Goal: Find specific fact: Find specific fact

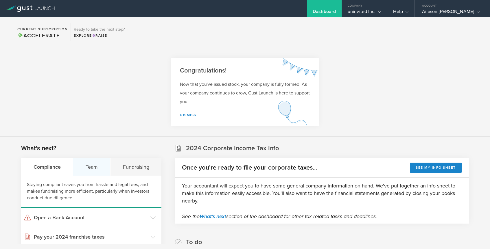
click at [91, 168] on div "Team" at bounding box center [91, 167] width 37 height 17
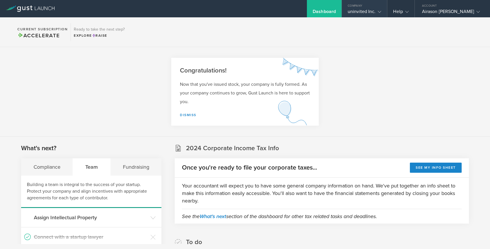
click at [381, 10] on icon at bounding box center [379, 11] width 3 height 3
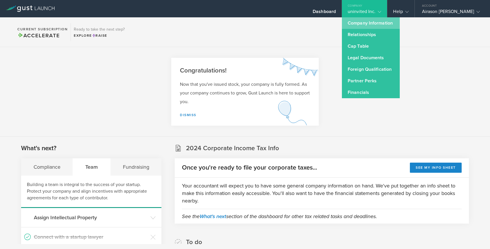
click at [377, 26] on link "Company Information" at bounding box center [371, 23] width 58 height 12
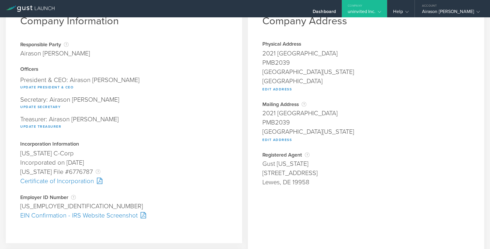
scroll to position [33, 0]
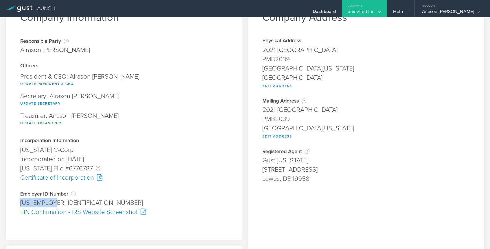
drag, startPoint x: 19, startPoint y: 202, endPoint x: 54, endPoint y: 202, distance: 35.3
click at [54, 202] on div "Company Information Responsible Party The name of the party responsible for fil…" at bounding box center [124, 115] width 236 height 250
copy div "[US_EMPLOYER_IDENTIFICATION_NUMBER]"
